Goal: Task Accomplishment & Management: Use online tool/utility

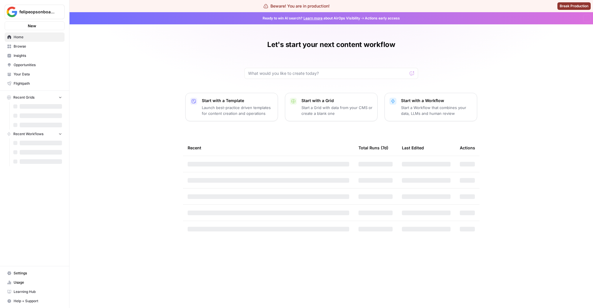
click at [168, 84] on div "Let's start your next content workflow Start with a Template Launch best-practi…" at bounding box center [332, 160] width 524 height 296
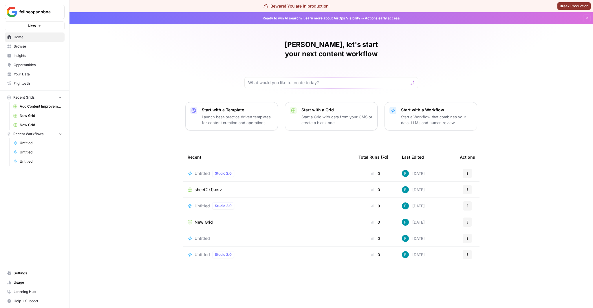
click at [198, 170] on span "Untitled" at bounding box center [202, 173] width 15 height 6
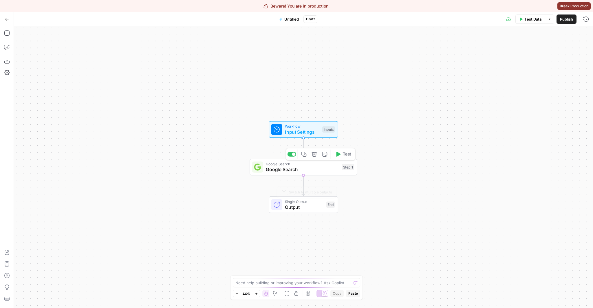
click at [286, 170] on span "Google Search" at bounding box center [302, 169] width 73 height 7
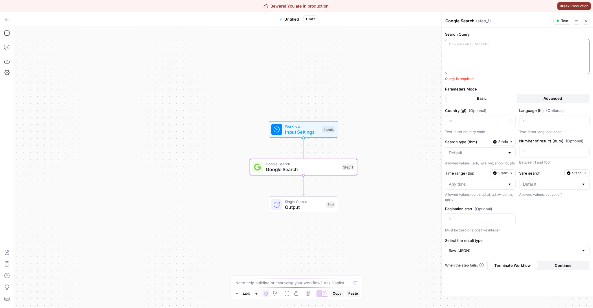
click at [475, 127] on div "Country (gl) (Optional) “/” to reference Variables Menu Two-letter country code" at bounding box center [480, 121] width 71 height 27
click at [385, 136] on div "Workflow Input Settings Inputs Google Search Google Search Step 1 Single Output…" at bounding box center [304, 167] width 580 height 282
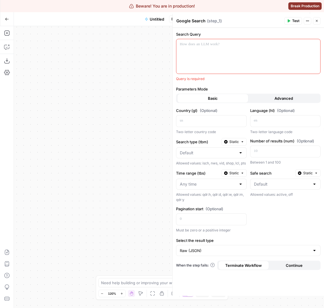
click at [316, 21] on icon "button" at bounding box center [316, 20] width 3 height 3
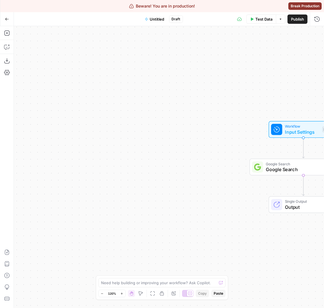
click at [292, 168] on span "Google Search" at bounding box center [302, 169] width 73 height 7
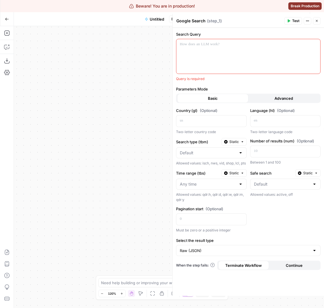
click at [283, 98] on span "Advanced" at bounding box center [284, 98] width 19 height 6
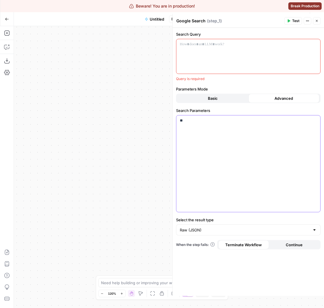
click at [230, 132] on div "**" at bounding box center [248, 163] width 144 height 97
click at [316, 19] on icon "button" at bounding box center [316, 20] width 3 height 3
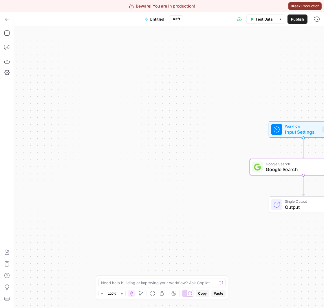
click at [278, 162] on span "Google Search" at bounding box center [302, 164] width 73 height 6
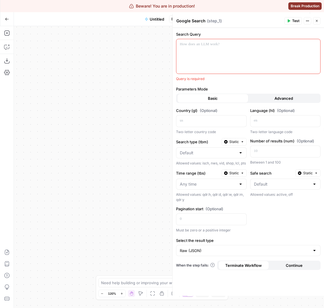
click at [252, 99] on button "Advanced" at bounding box center [284, 98] width 71 height 9
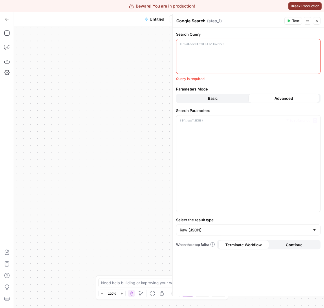
click at [220, 92] on div "Parameters Mode Basic Advanced" at bounding box center [248, 94] width 145 height 17
click at [221, 95] on button "Basic" at bounding box center [212, 98] width 71 height 9
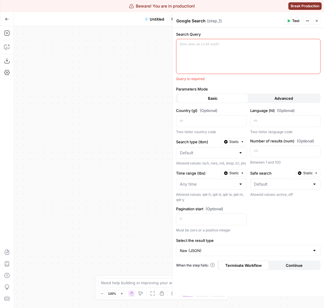
click at [56, 173] on div "Workflow Input Settings Inputs Google Search Google Search Step 1 Single Output…" at bounding box center [169, 167] width 310 height 282
